Goal: Information Seeking & Learning: Learn about a topic

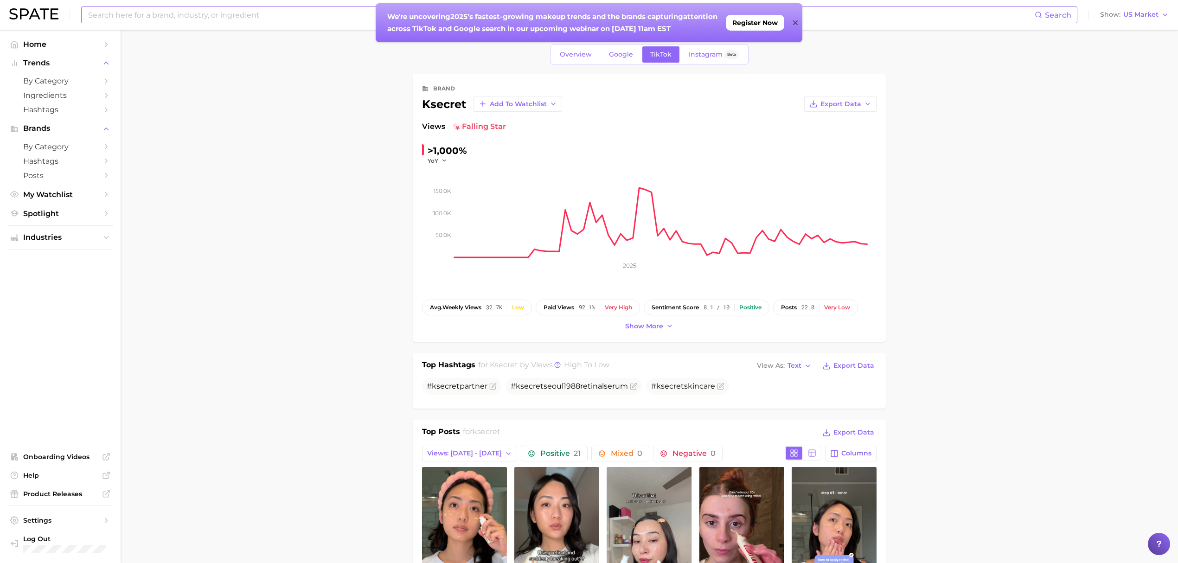
click at [247, 21] on input at bounding box center [560, 15] width 947 height 16
type input "wholesome hippy"
click at [106, 49] on link "wholesome hippy" at bounding box center [121, 49] width 52 height 7
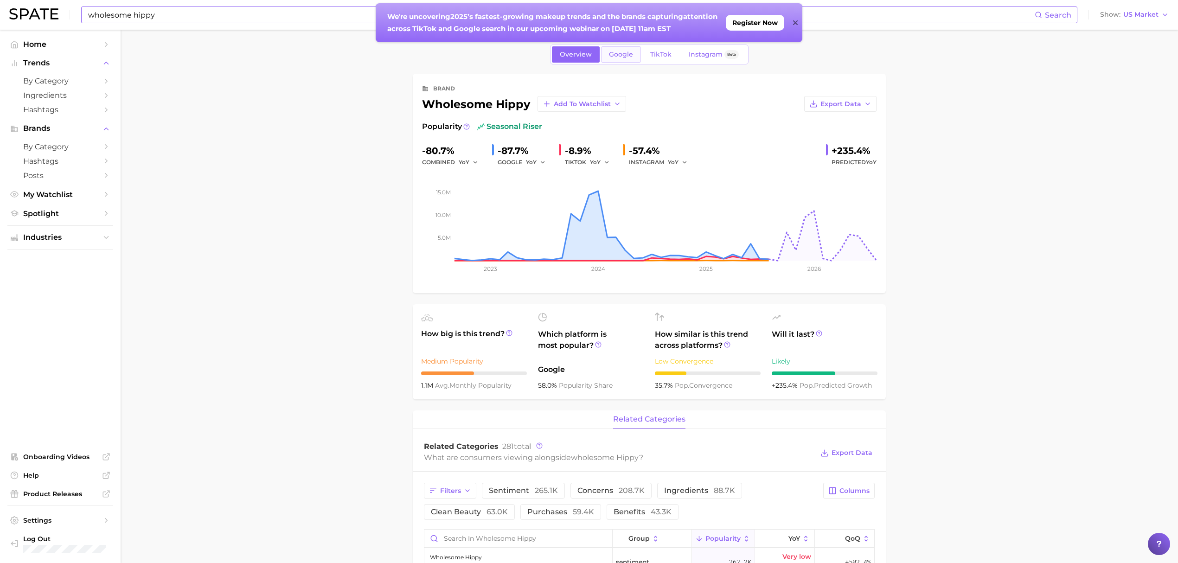
click at [610, 49] on link "Google" at bounding box center [621, 54] width 40 height 16
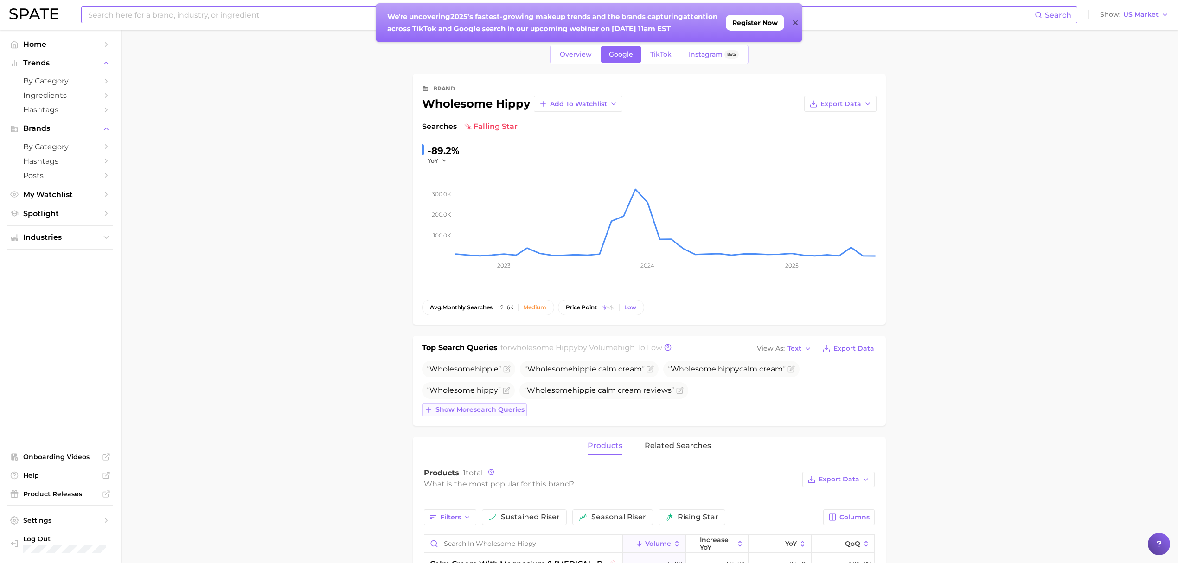
click at [510, 416] on button "Show more search queries" at bounding box center [474, 409] width 105 height 13
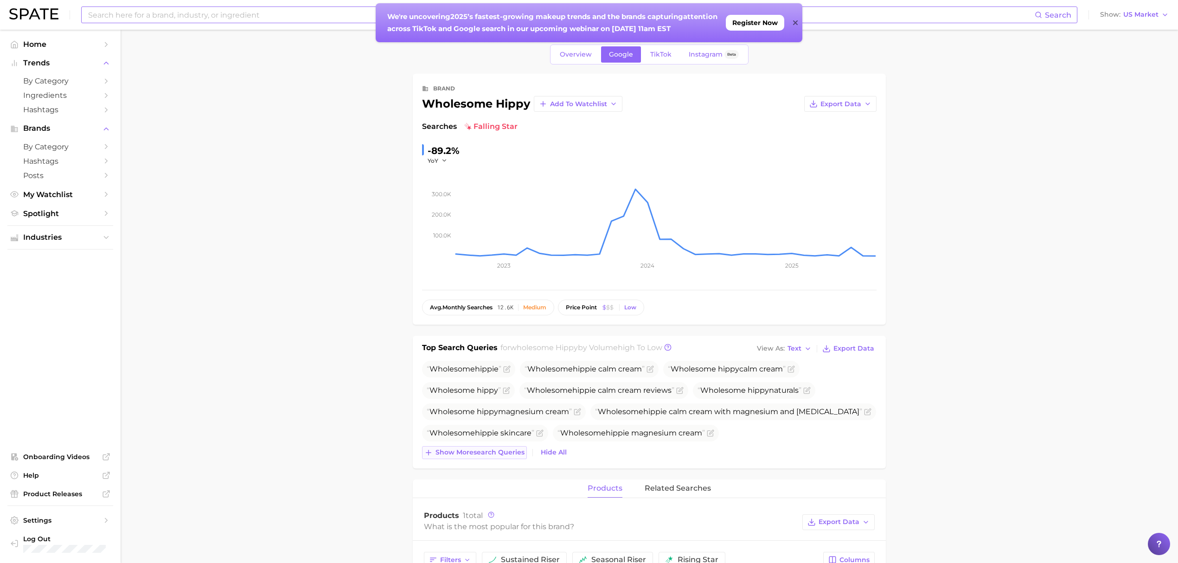
click at [499, 455] on span "Show more search queries" at bounding box center [479, 452] width 89 height 8
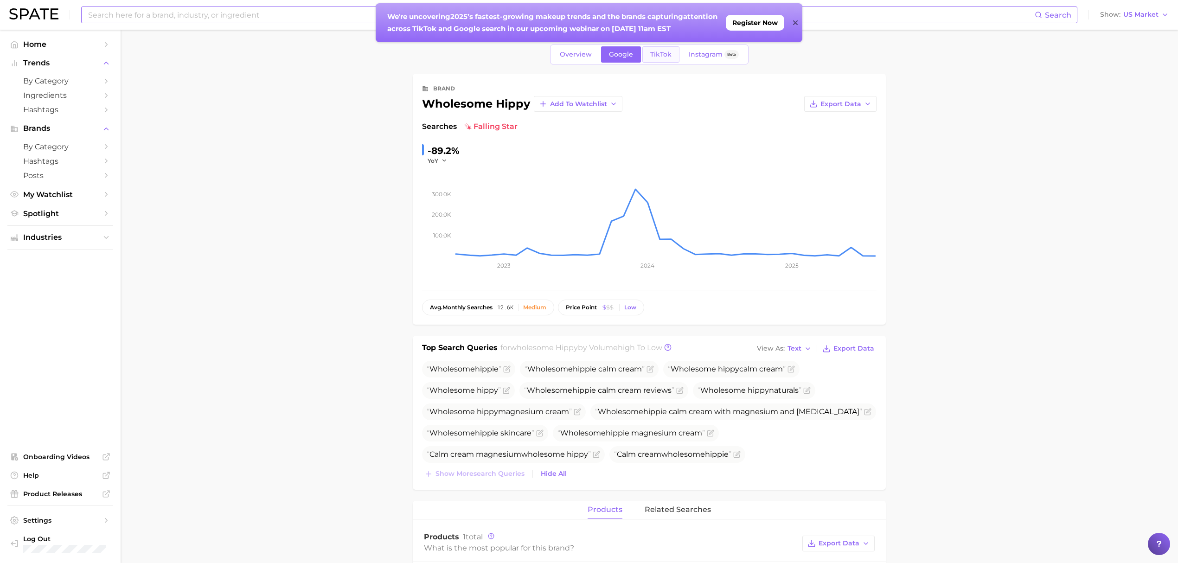
click at [660, 56] on span "TikTok" at bounding box center [660, 55] width 21 height 8
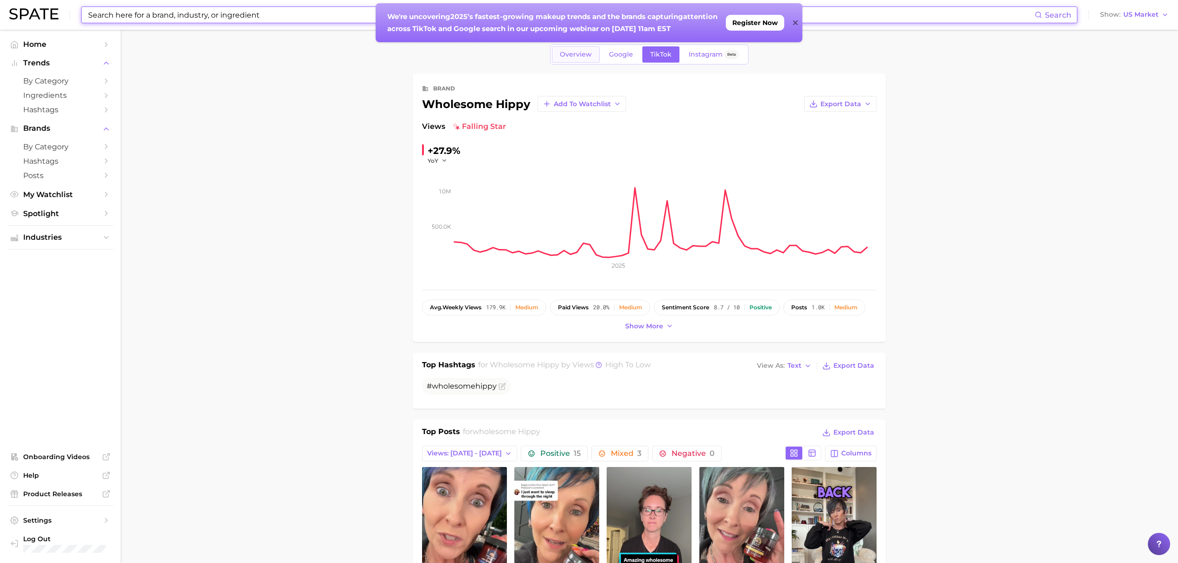
click at [589, 56] on span "Overview" at bounding box center [576, 55] width 32 height 8
